Goal: Task Accomplishment & Management: Use online tool/utility

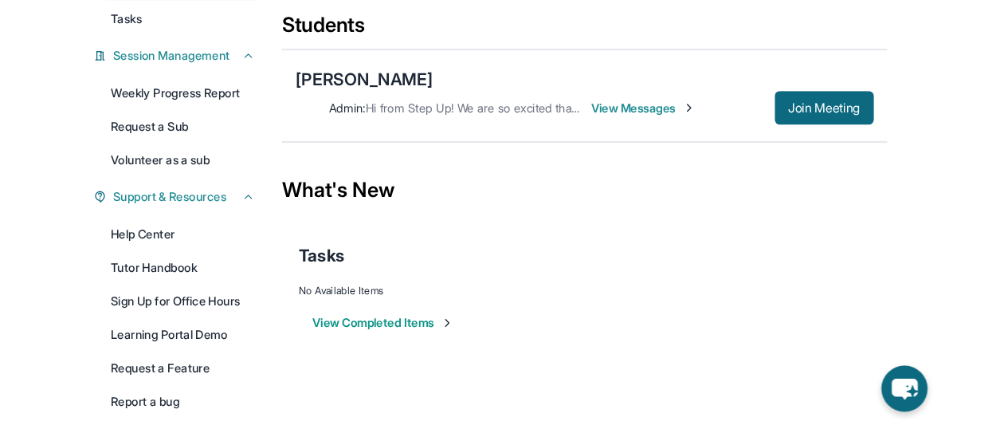
scroll to position [211, 0]
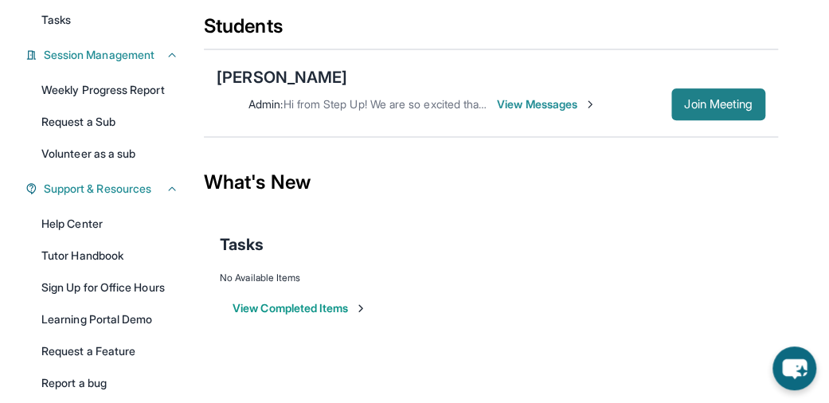
click at [688, 104] on span "Join Meeting" at bounding box center [718, 105] width 69 height 10
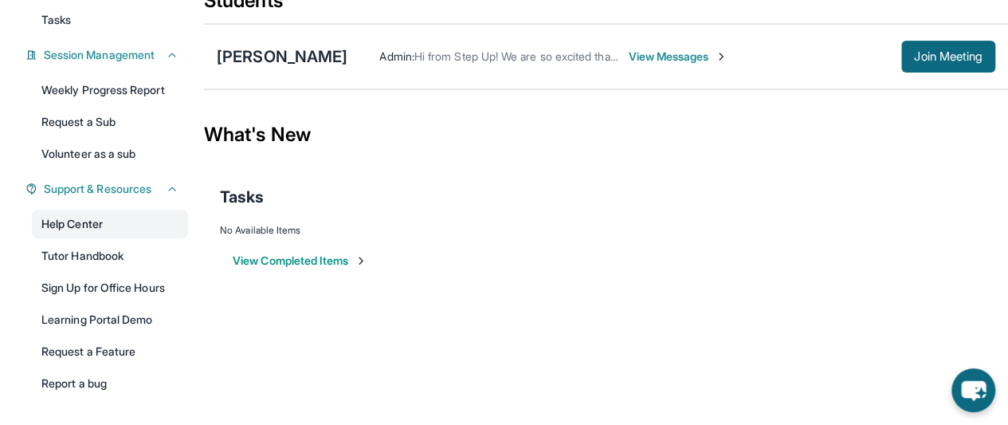
click at [75, 219] on link "Help Center" at bounding box center [110, 224] width 156 height 29
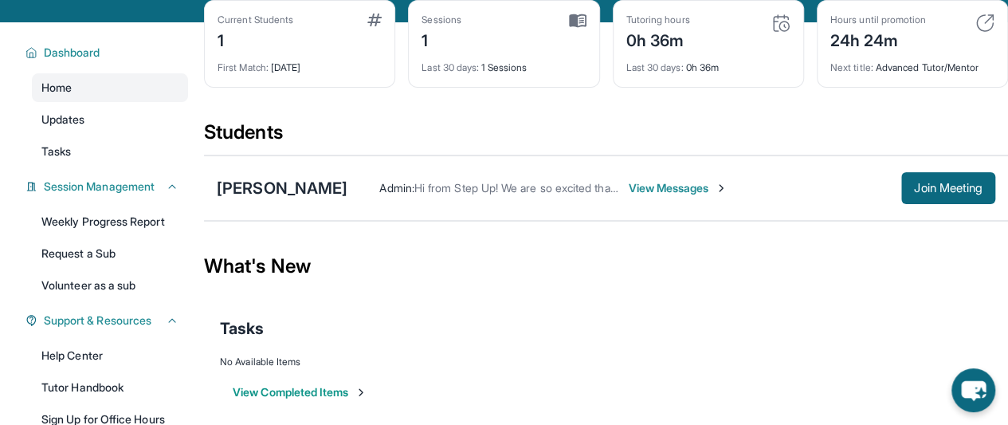
scroll to position [73, 0]
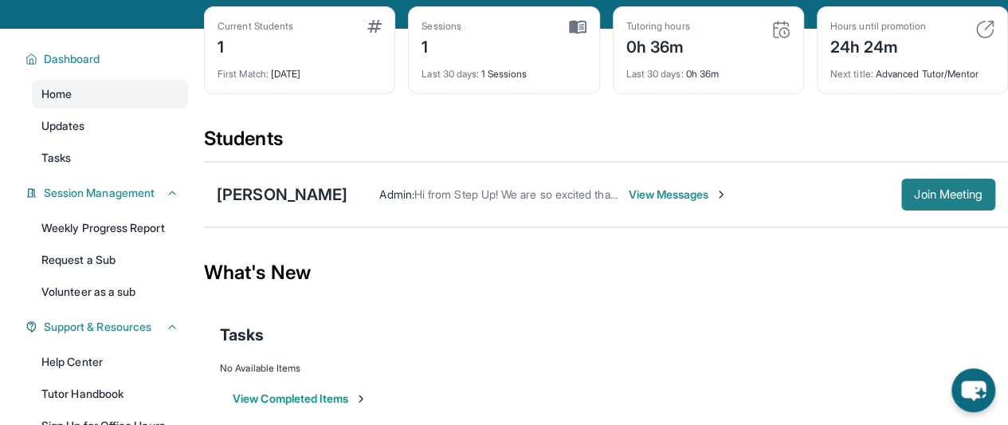
click at [840, 190] on span "Join Meeting" at bounding box center [948, 195] width 69 height 10
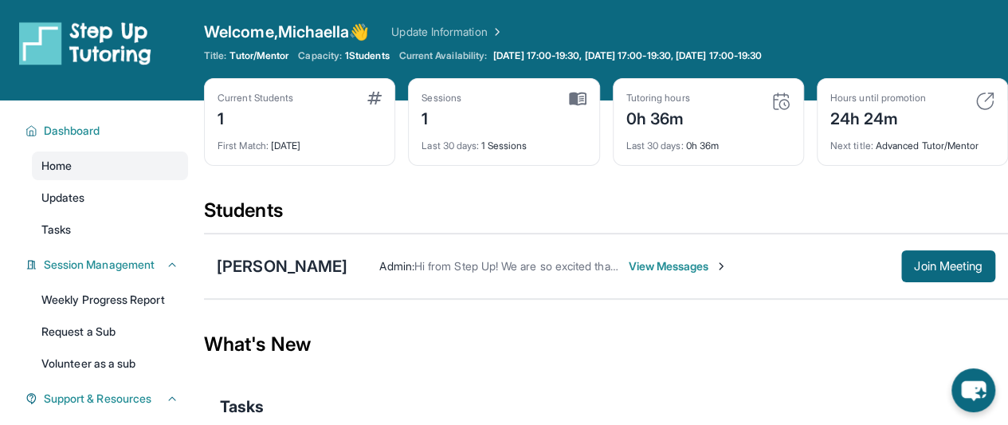
scroll to position [0, 0]
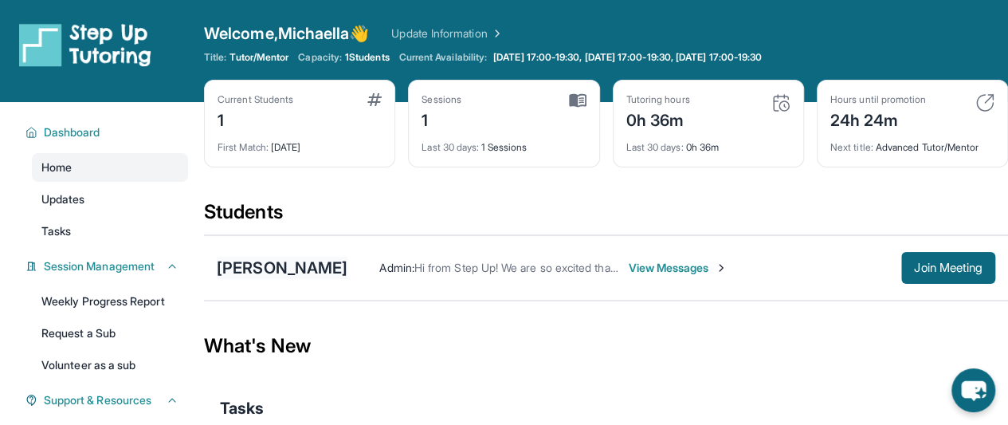
click at [301, 272] on div "[PERSON_NAME]" at bounding box center [282, 268] width 131 height 22
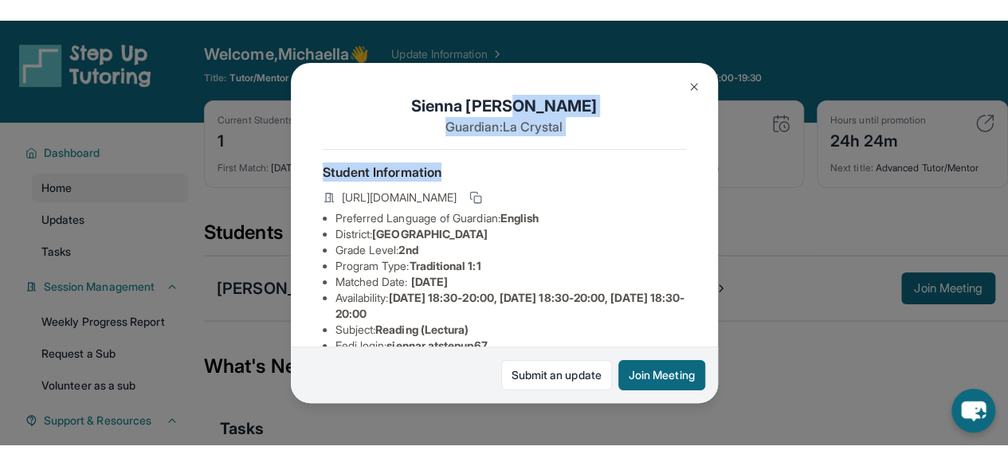
scroll to position [0, 424]
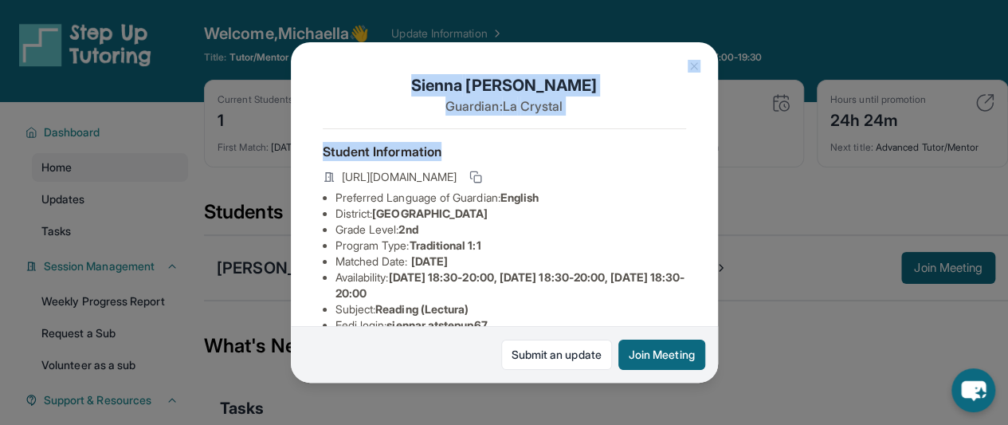
drag, startPoint x: 522, startPoint y: 194, endPoint x: 690, endPoint y: 58, distance: 215.9
click at [690, 58] on div "Sienna Royce Guardian: La Crystal Student Information https://student-portal.st…" at bounding box center [504, 211] width 427 height 339
click at [690, 58] on button at bounding box center [694, 66] width 32 height 32
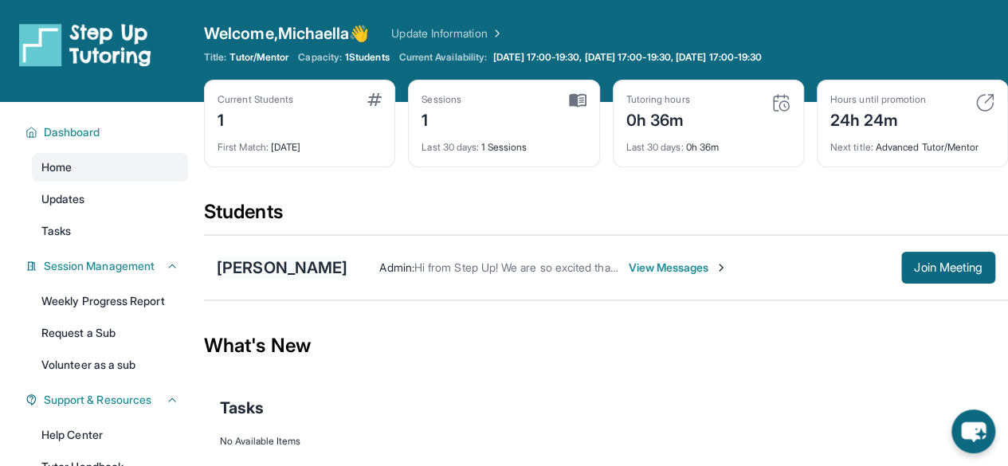
click at [302, 265] on div "[PERSON_NAME]" at bounding box center [282, 268] width 131 height 22
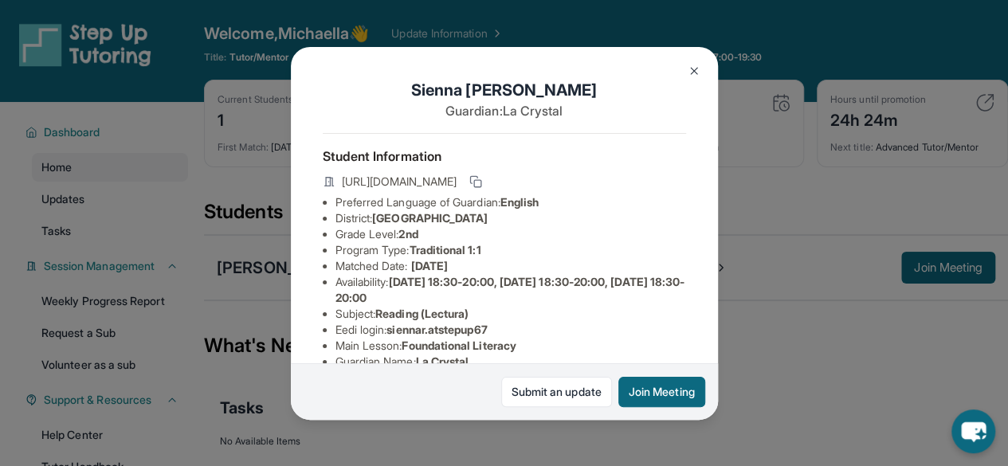
click at [692, 75] on img at bounding box center [694, 71] width 13 height 13
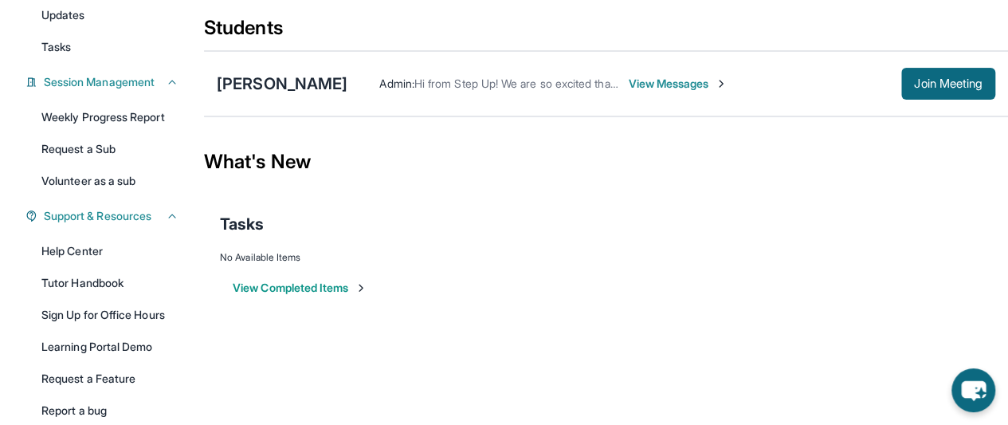
scroll to position [171, 0]
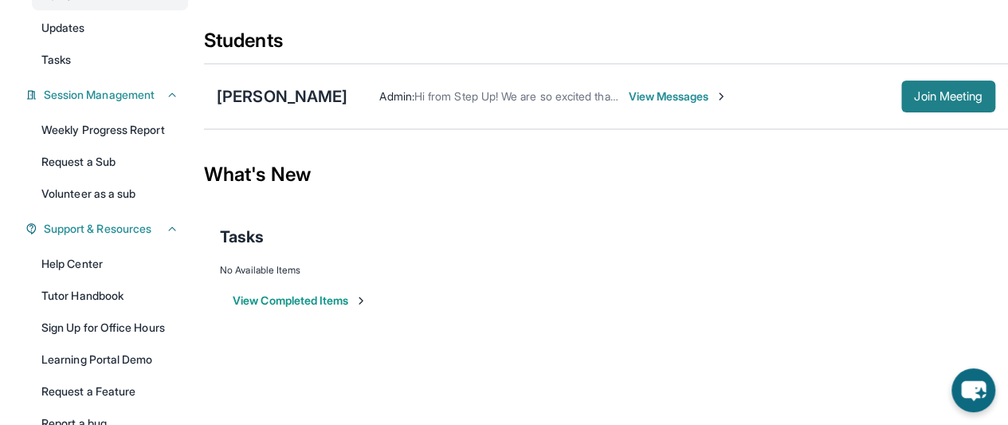
click at [947, 92] on span "Join Meeting" at bounding box center [948, 97] width 69 height 10
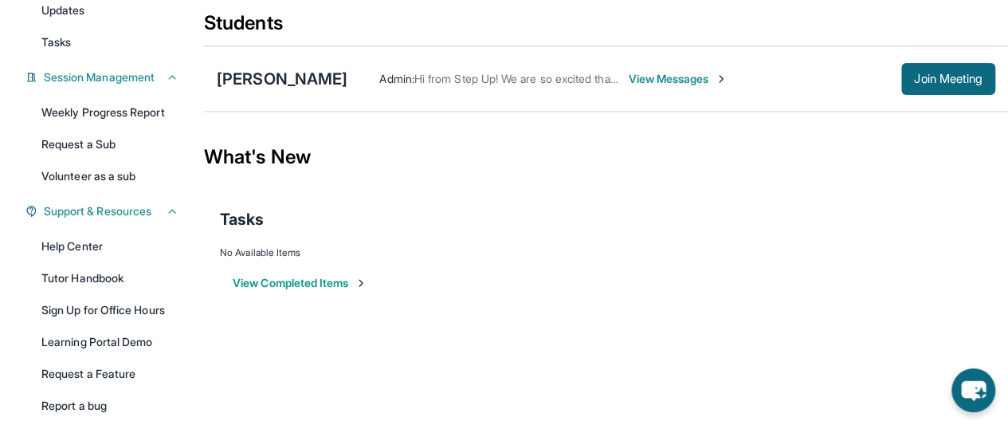
scroll to position [0, 0]
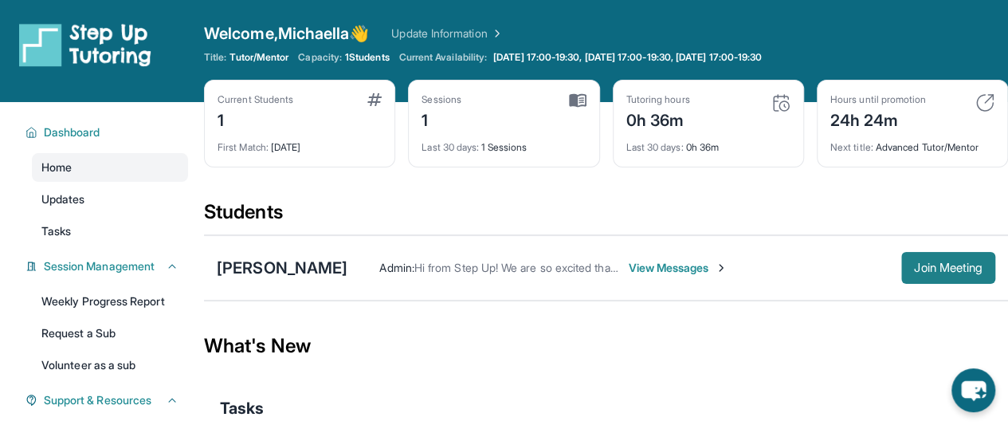
click at [923, 256] on button "Join Meeting" at bounding box center [948, 268] width 94 height 32
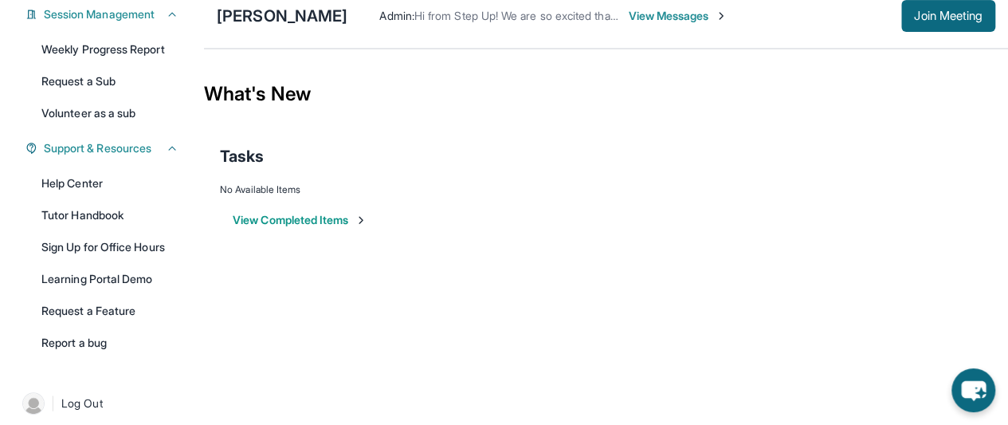
scroll to position [263, 0]
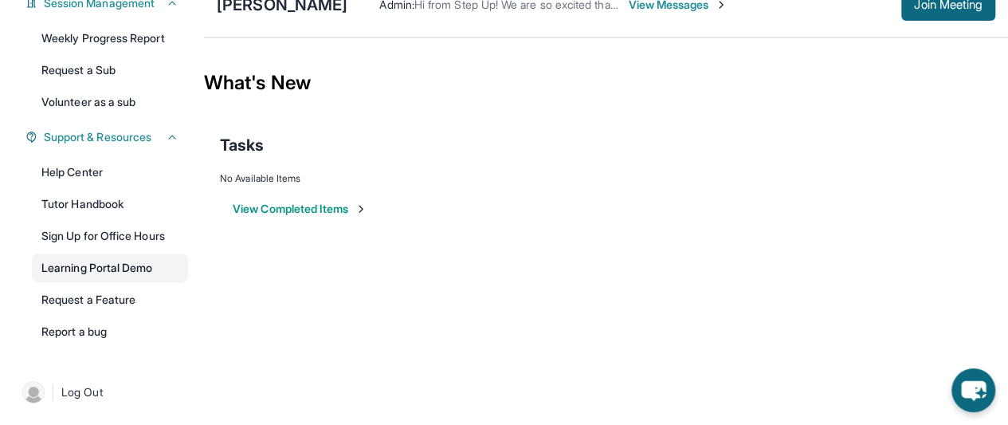
click at [139, 267] on link "Learning Portal Demo" at bounding box center [110, 267] width 156 height 29
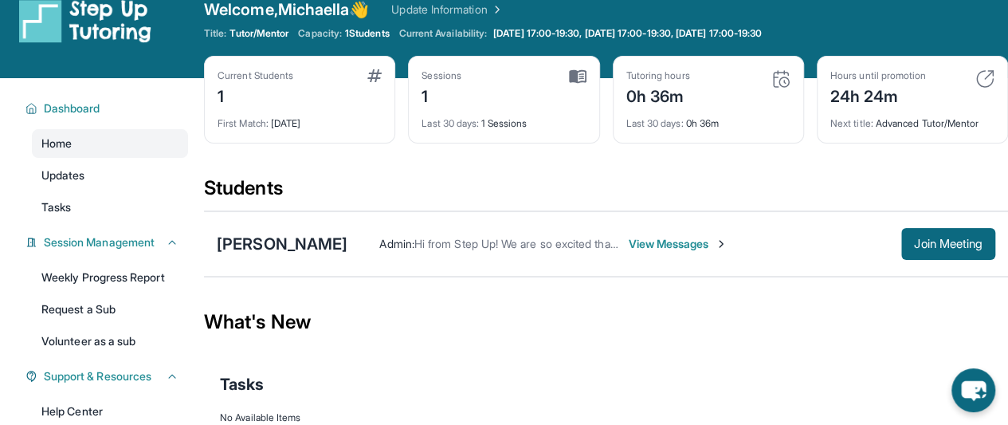
scroll to position [22, 0]
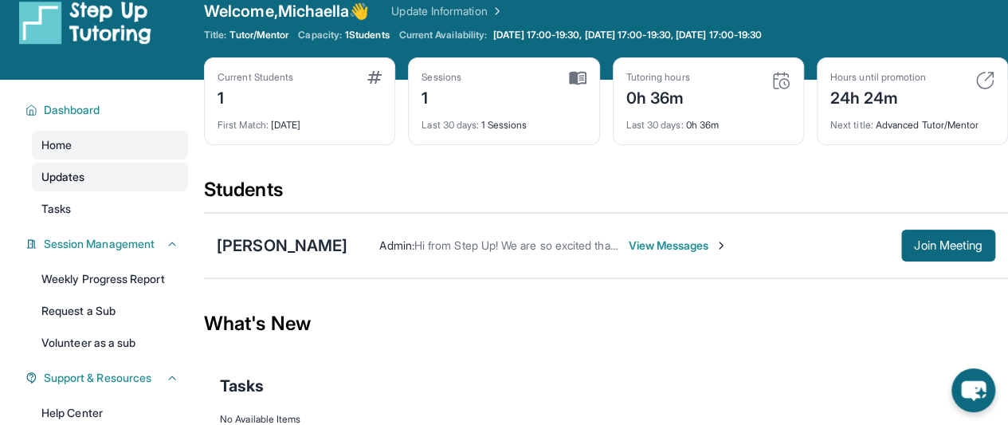
click at [126, 181] on link "Updates" at bounding box center [110, 177] width 156 height 29
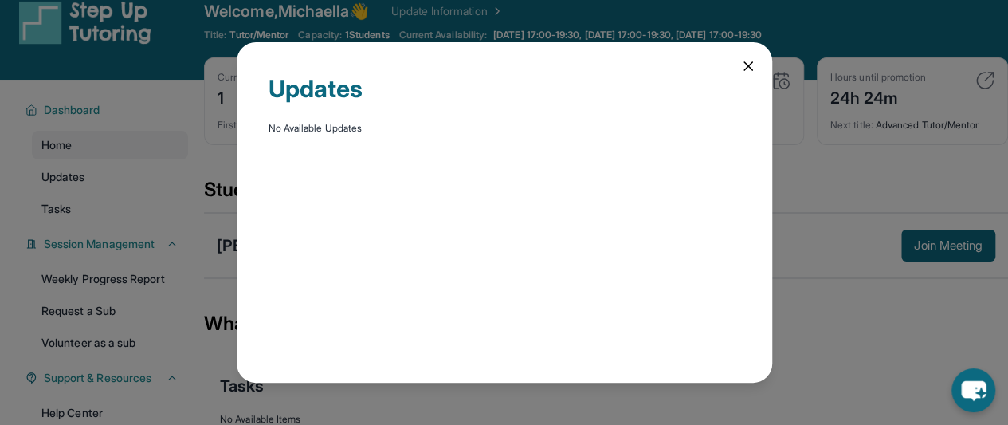
click at [112, 202] on div "Updates No Available Updates" at bounding box center [504, 212] width 1008 height 425
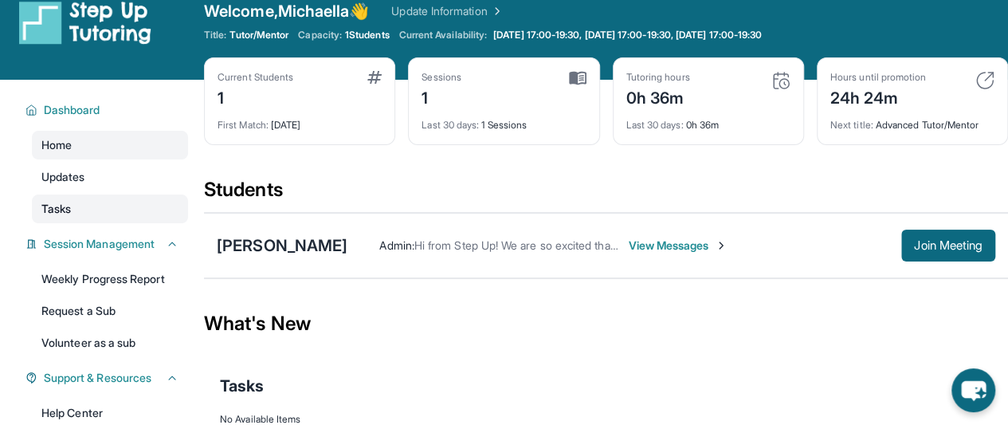
click at [108, 210] on link "Tasks" at bounding box center [110, 208] width 156 height 29
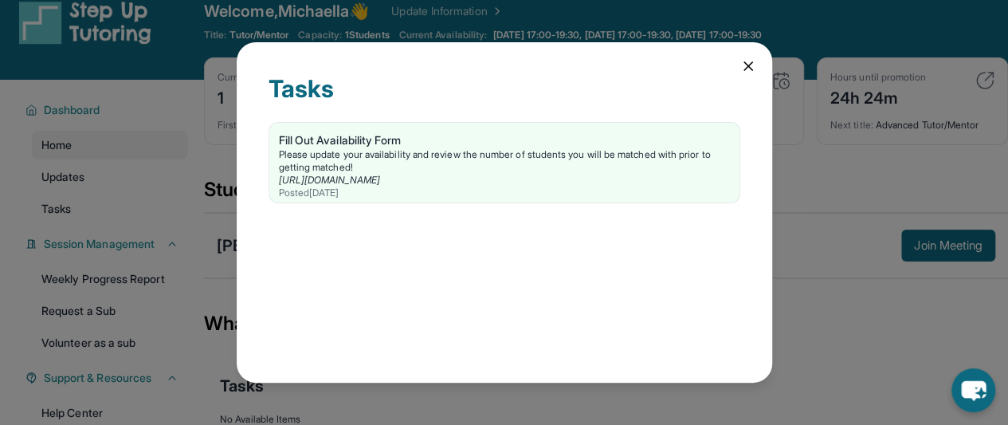
click at [744, 63] on icon at bounding box center [748, 66] width 8 height 8
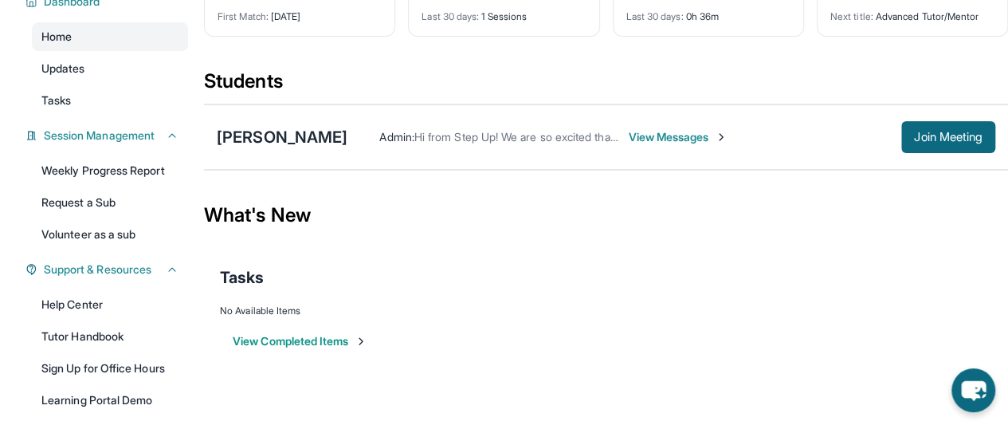
scroll to position [0, 0]
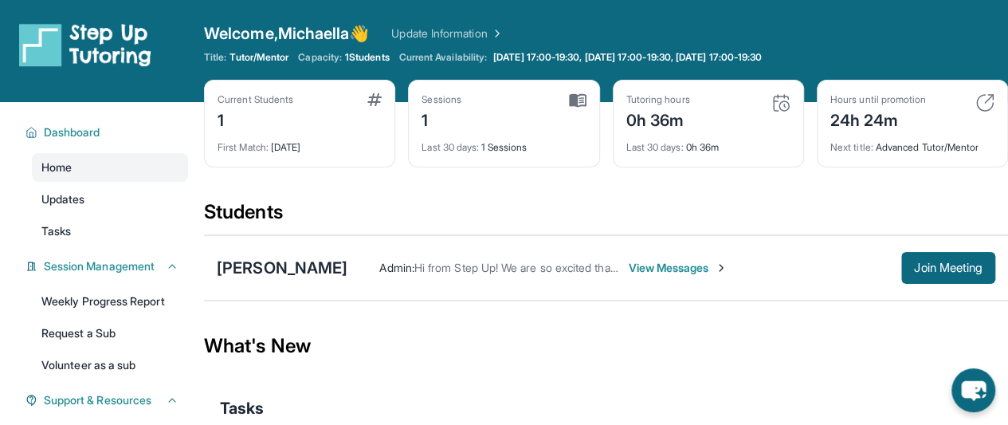
click at [581, 100] on img at bounding box center [578, 100] width 18 height 14
drag, startPoint x: 581, startPoint y: 100, endPoint x: 565, endPoint y: 96, distance: 16.4
click at [565, 96] on div "Sessions 1" at bounding box center [503, 112] width 164 height 38
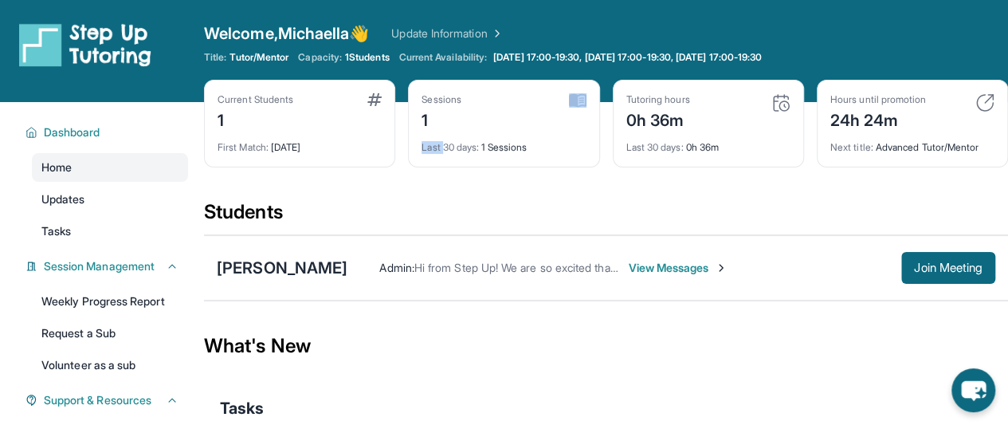
click at [565, 96] on div "Sessions 1" at bounding box center [503, 112] width 164 height 38
click at [268, 271] on div "[PERSON_NAME]" at bounding box center [282, 268] width 131 height 22
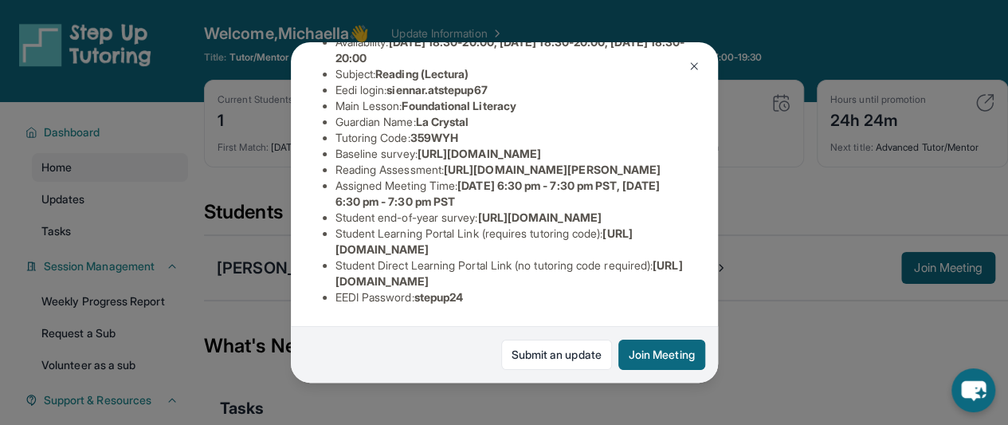
scroll to position [17, 0]
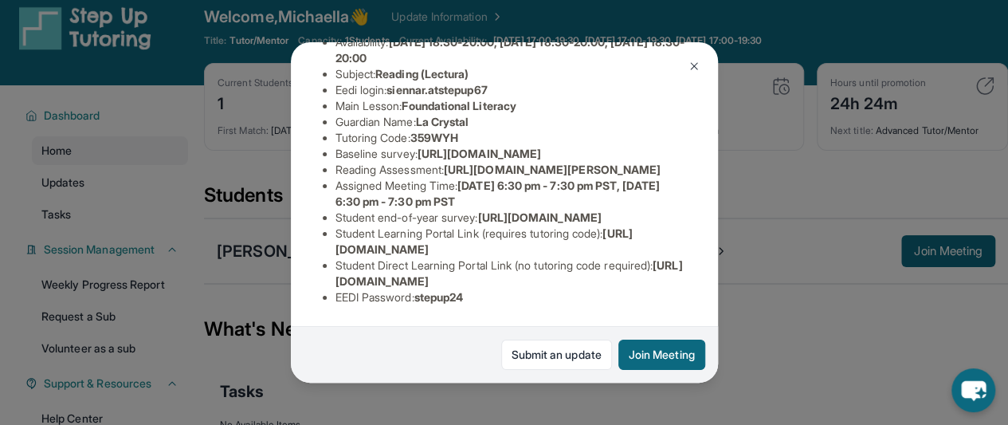
click at [689, 64] on img at bounding box center [694, 66] width 13 height 13
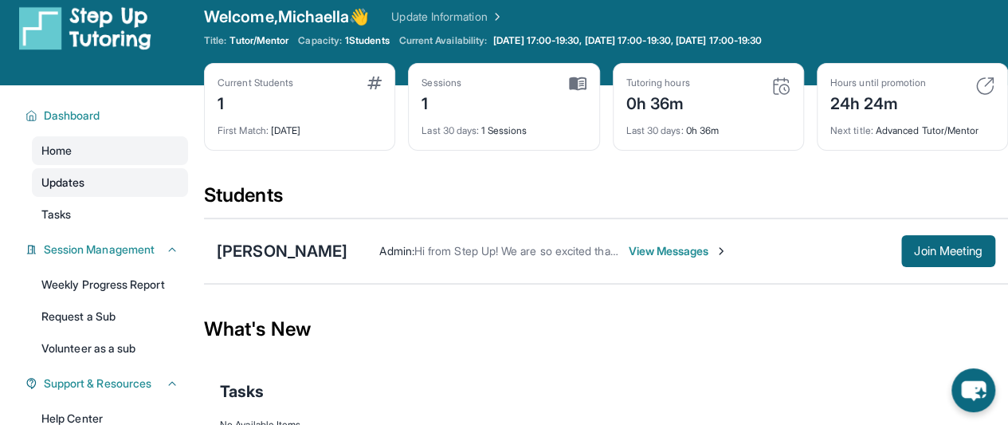
click at [141, 182] on link "Updates" at bounding box center [110, 182] width 156 height 29
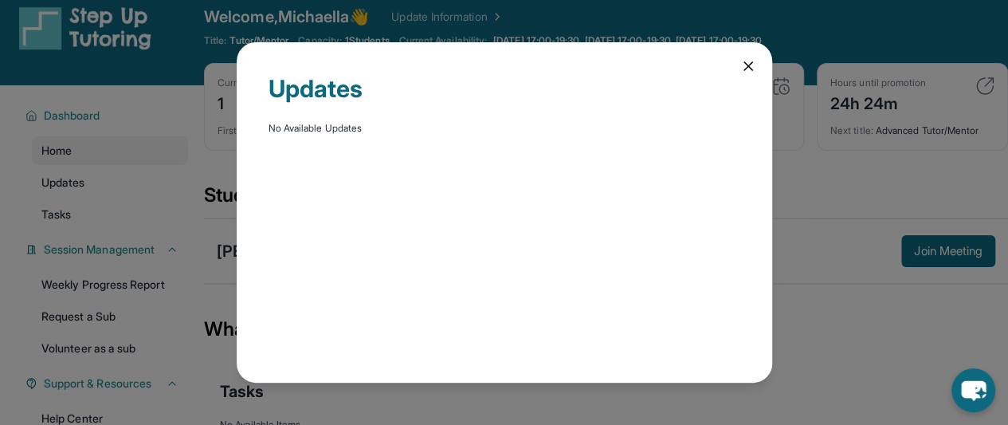
drag, startPoint x: 746, startPoint y: 59, endPoint x: 786, endPoint y: 66, distance: 40.5
click at [786, 66] on div "Updates No Available Updates" at bounding box center [504, 212] width 1008 height 425
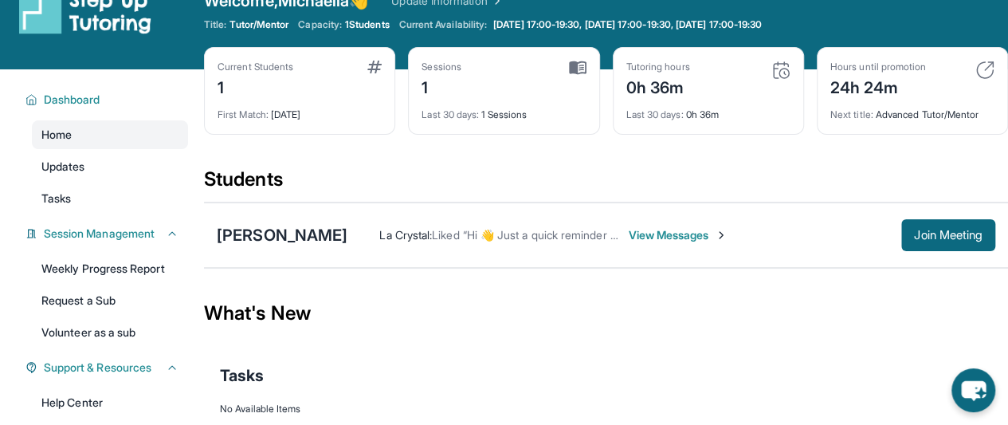
scroll to position [33, 0]
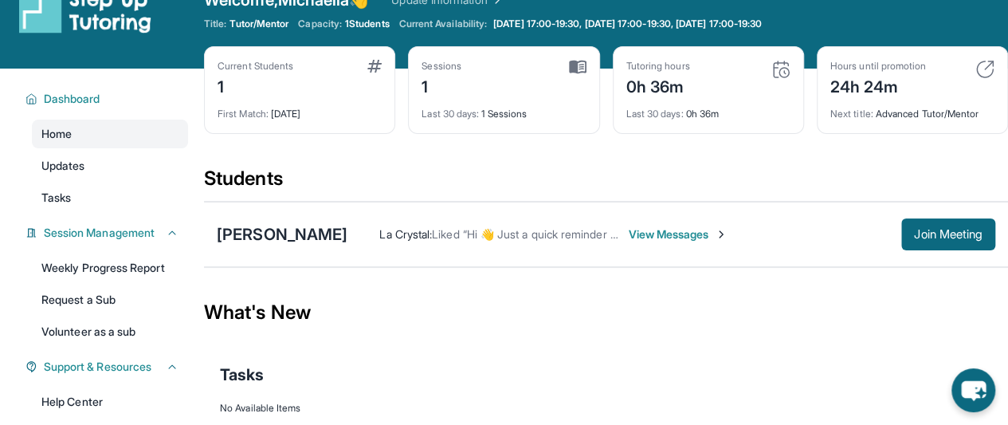
click at [629, 232] on span "View Messages" at bounding box center [678, 234] width 100 height 16
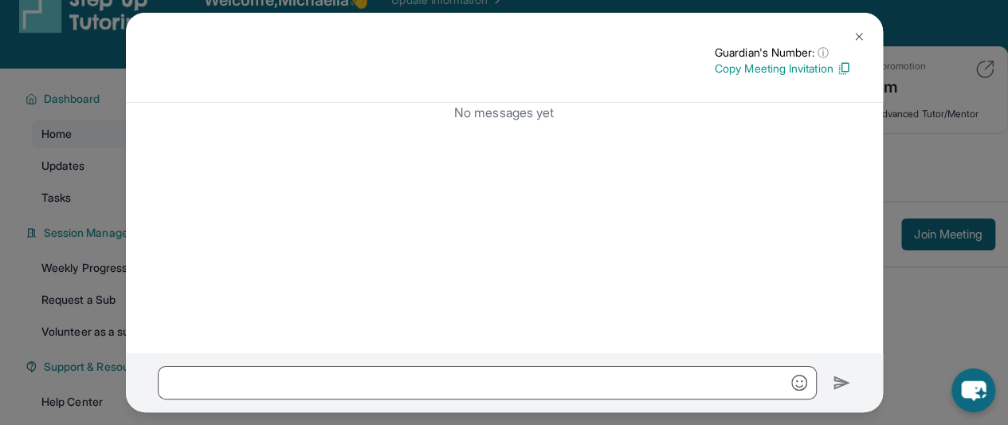
click at [862, 37] on img at bounding box center [858, 36] width 13 height 13
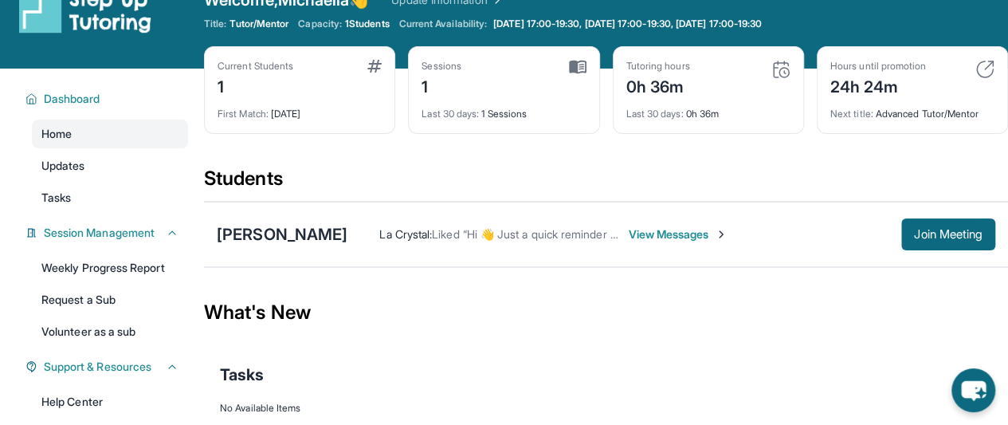
click at [671, 230] on span "View Messages" at bounding box center [678, 234] width 100 height 16
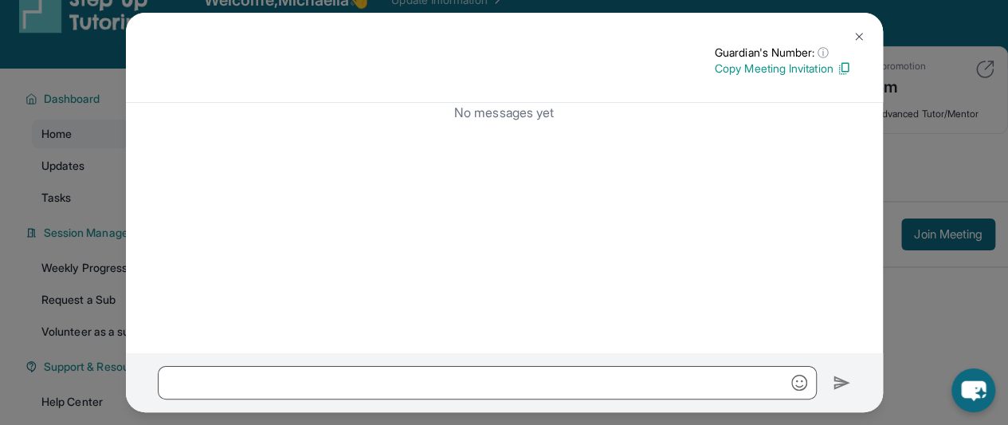
click at [857, 33] on img at bounding box center [858, 36] width 13 height 13
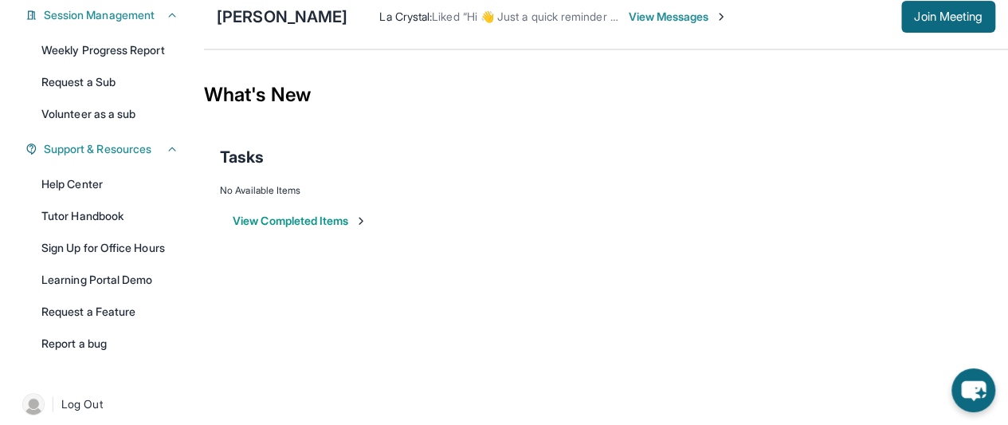
scroll to position [253, 0]
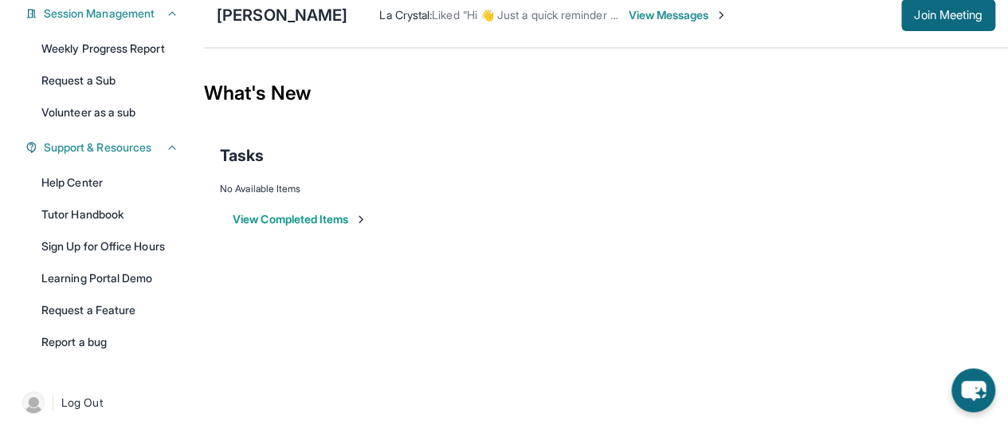
click at [335, 219] on button "View Completed Items" at bounding box center [300, 219] width 135 height 16
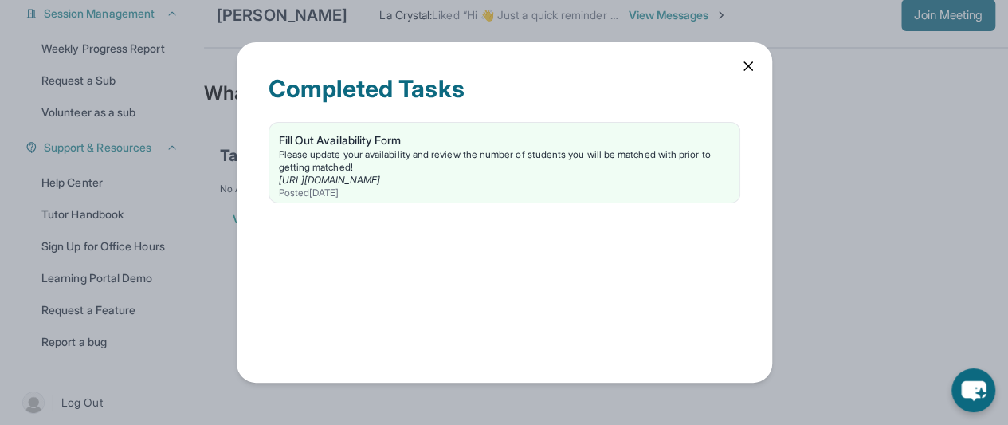
click at [757, 61] on div "Completed Tasks Fill Out Availability Form Please update your availability and …" at bounding box center [504, 211] width 535 height 339
click at [748, 63] on icon at bounding box center [748, 66] width 16 height 16
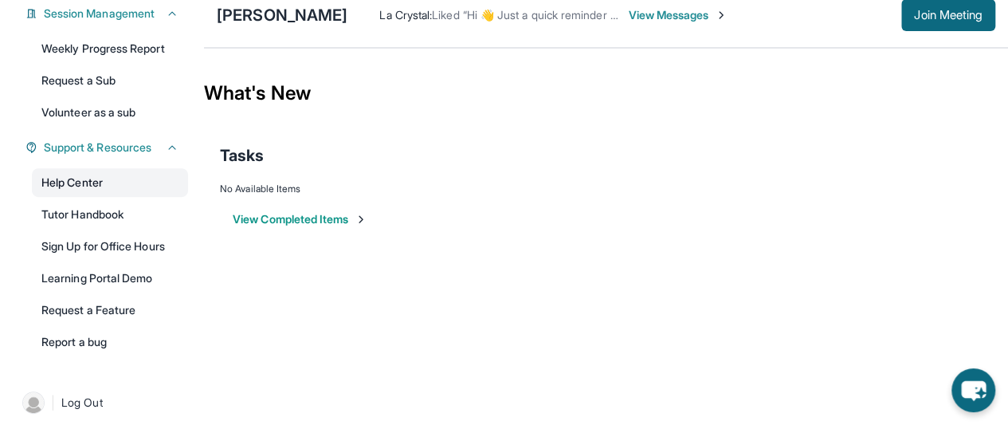
click at [88, 192] on link "Help Center" at bounding box center [110, 182] width 156 height 29
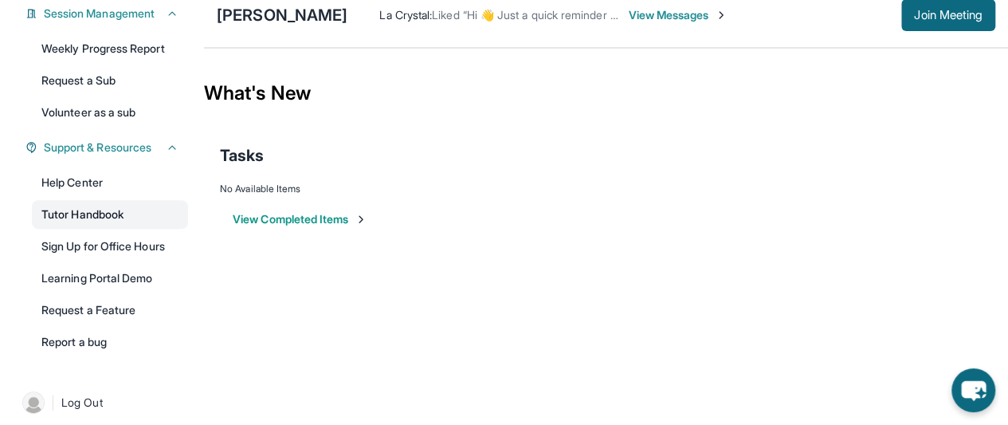
click at [132, 217] on link "Tutor Handbook" at bounding box center [110, 214] width 156 height 29
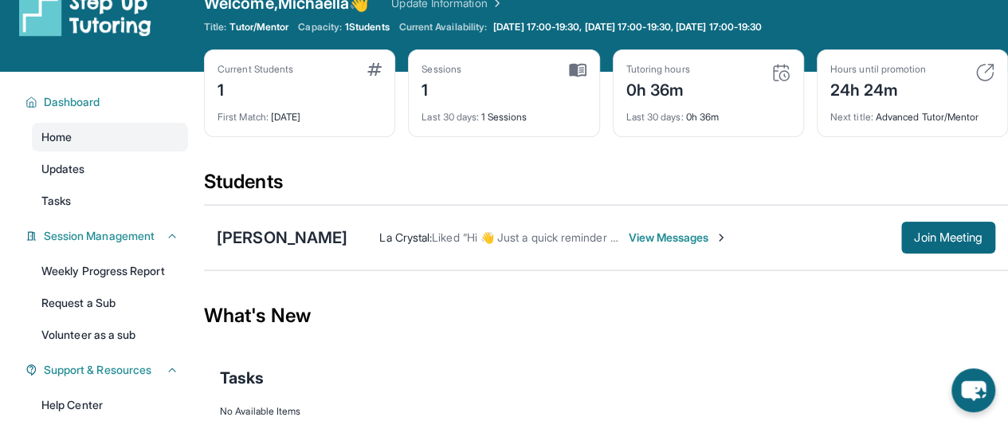
scroll to position [0, 0]
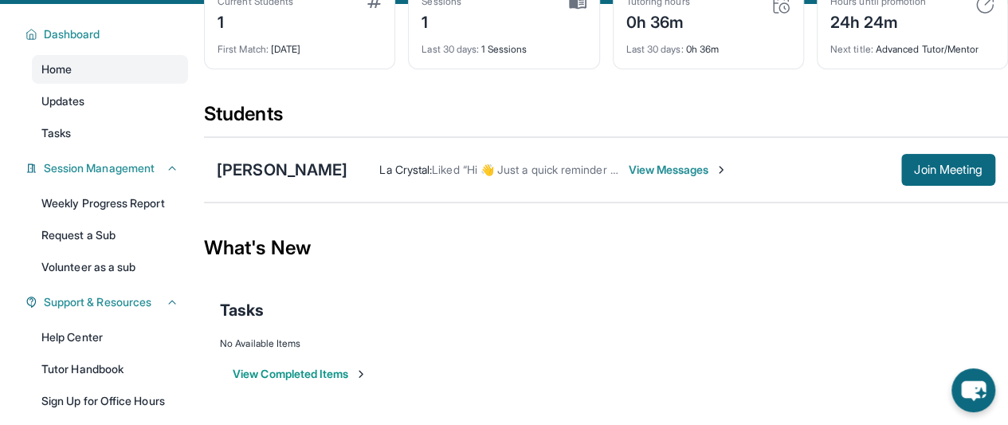
scroll to position [112, 0]
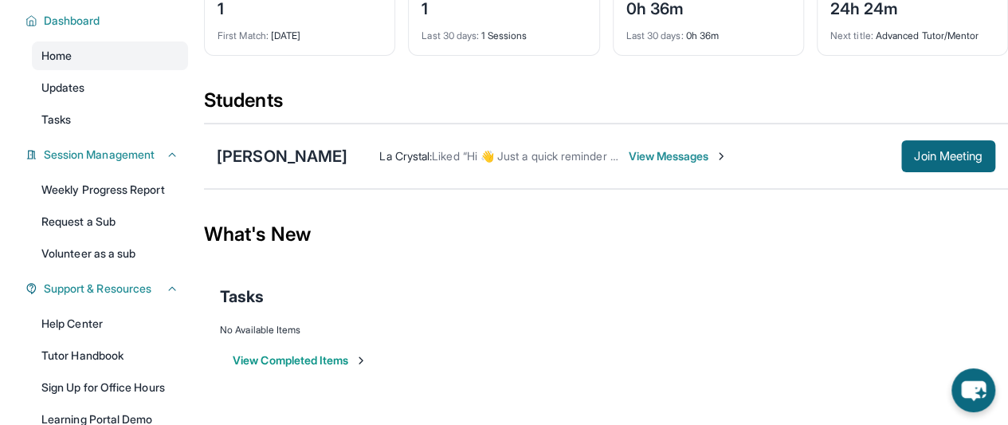
click at [580, 288] on div "Tasks" at bounding box center [606, 296] width 772 height 22
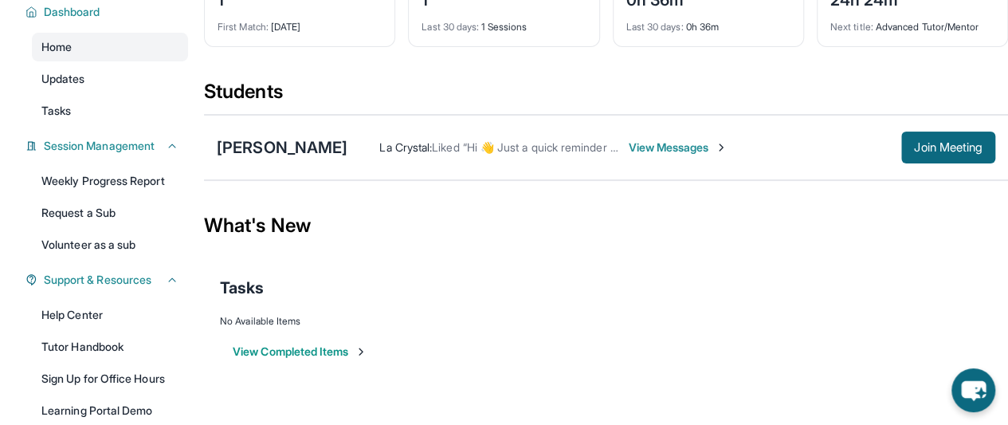
scroll to position [0, 0]
